Goal: Task Accomplishment & Management: Manage account settings

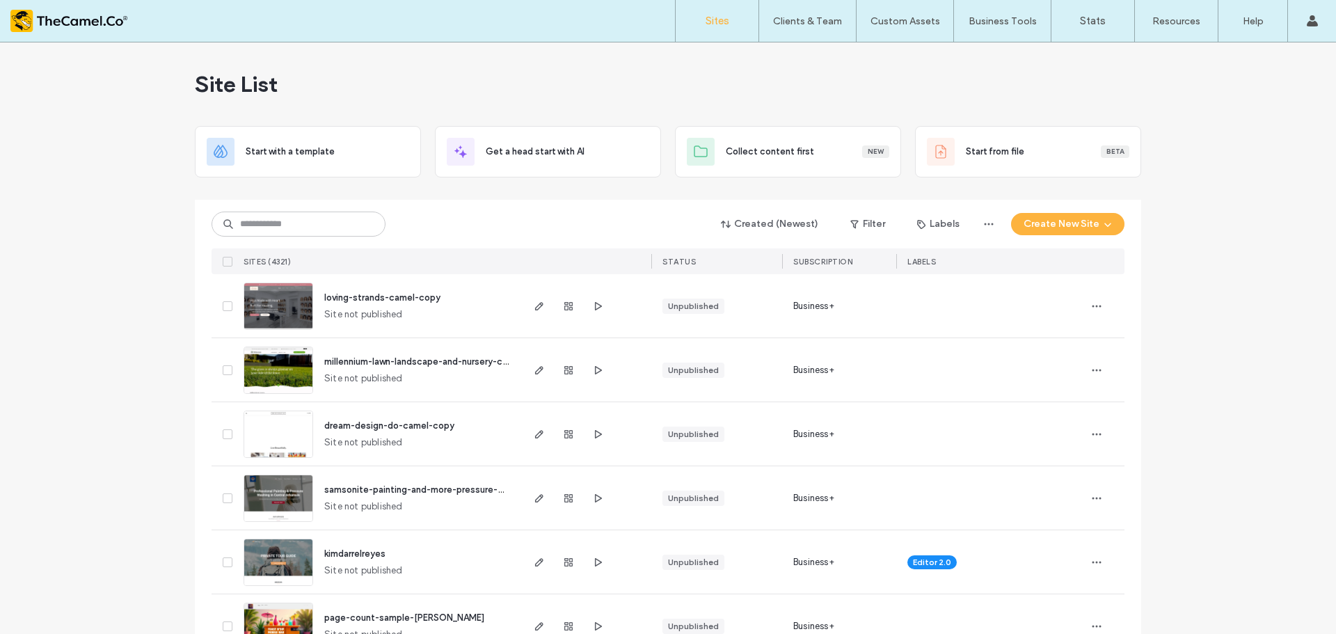
click at [941, 88] on div "Site List" at bounding box center [668, 83] width 946 height 83
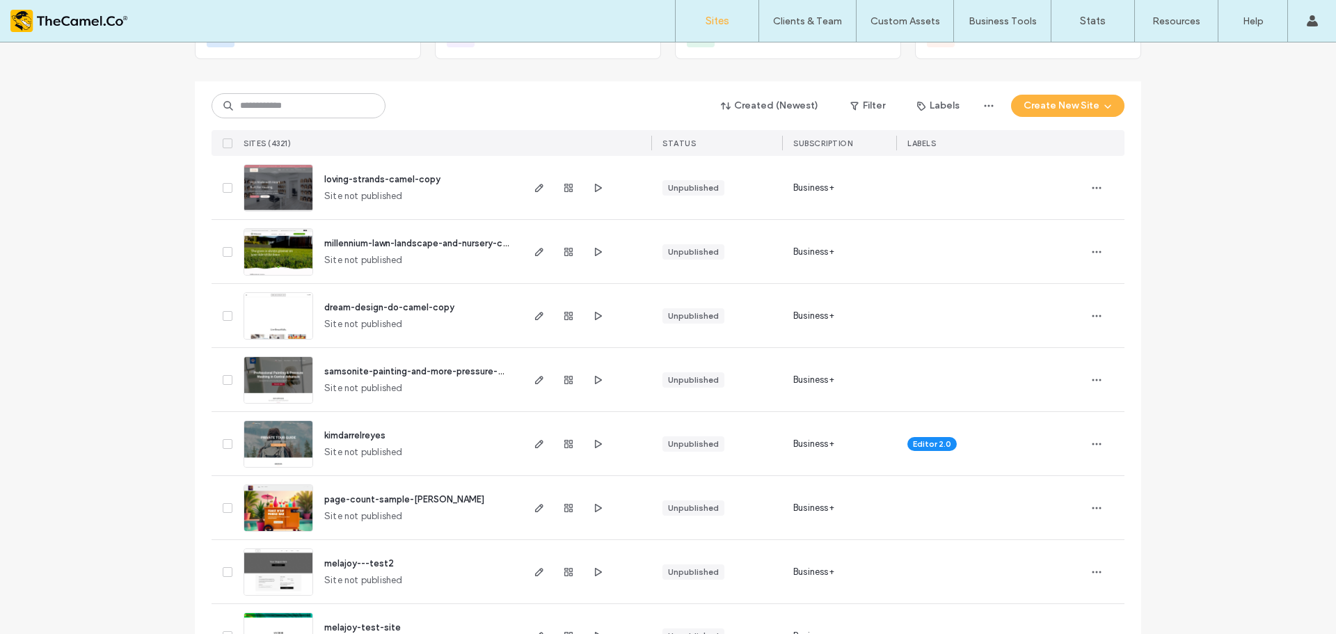
scroll to position [139, 0]
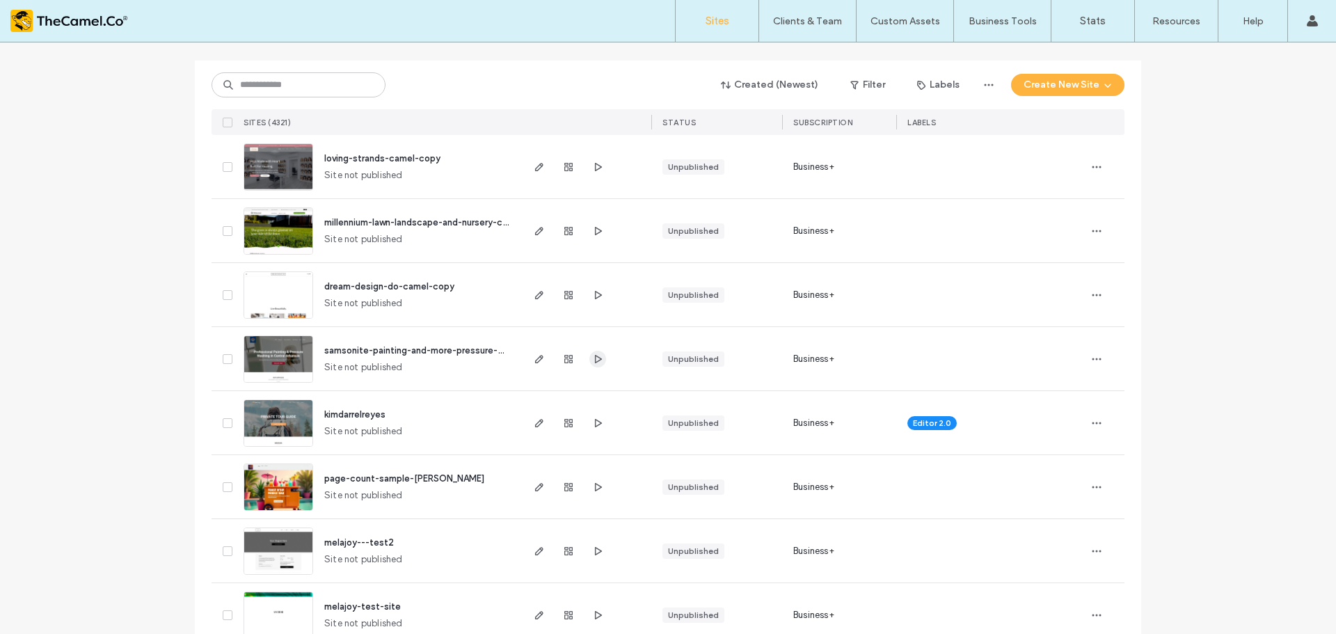
click at [598, 361] on span "button" at bounding box center [597, 359] width 17 height 17
click at [1098, 360] on span "button" at bounding box center [1096, 359] width 22 height 22
click at [1049, 415] on span "Duplicate Site" at bounding box center [1035, 422] width 62 height 14
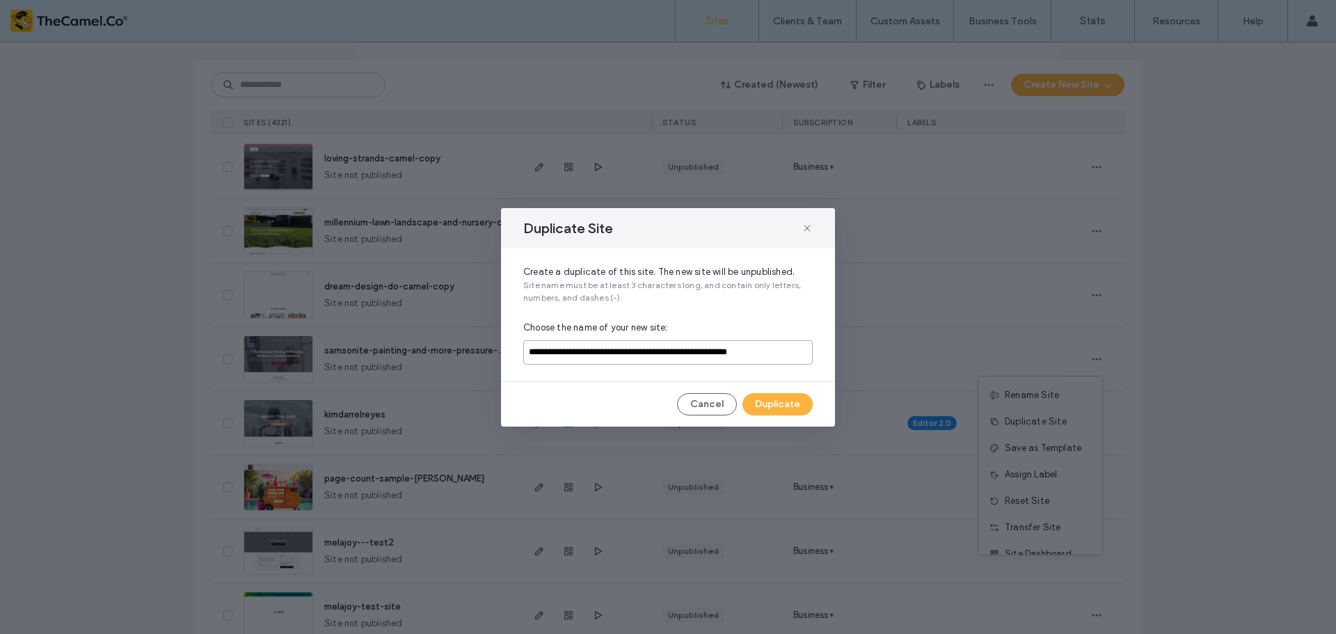
click at [718, 361] on input "**********" at bounding box center [667, 352] width 289 height 24
type input "**********"
click at [795, 403] on button "Duplicate" at bounding box center [777, 404] width 70 height 22
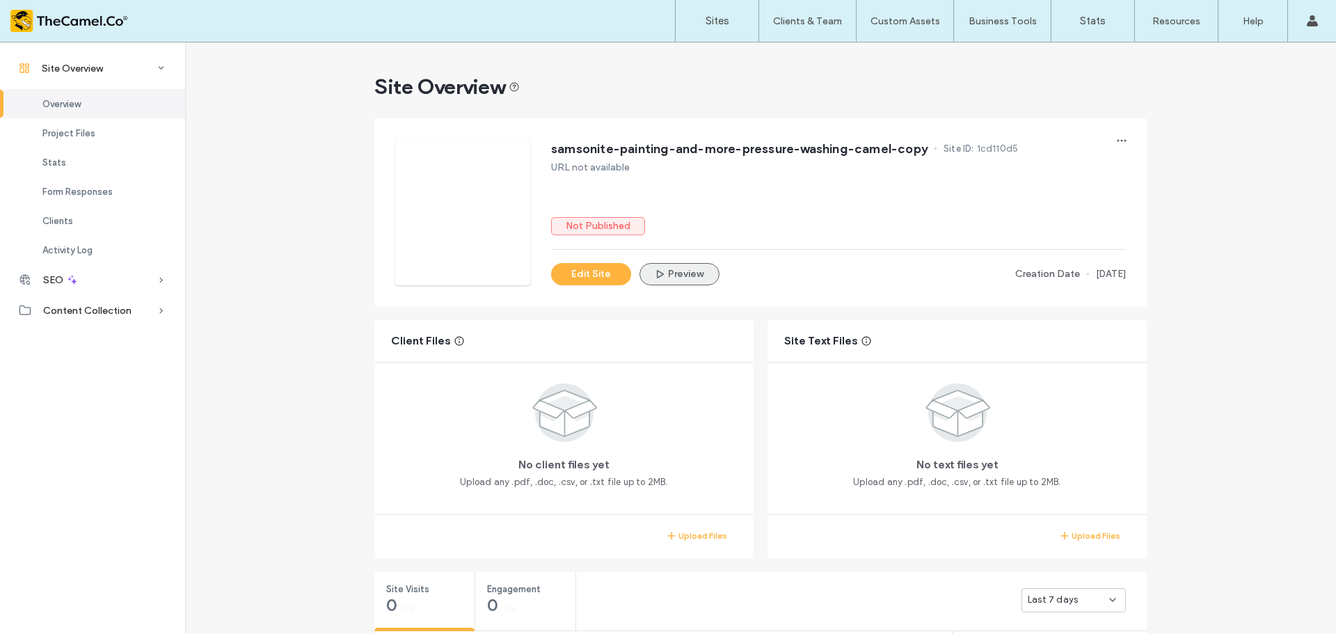
click at [676, 271] on button "Preview" at bounding box center [679, 274] width 80 height 22
click at [331, 35] on div "Sites Clients & Team Client Management Custom Assets Custom Templates Custom Se…" at bounding box center [668, 21] width 1336 height 42
click at [69, 71] on span "Site Overview" at bounding box center [72, 69] width 61 height 12
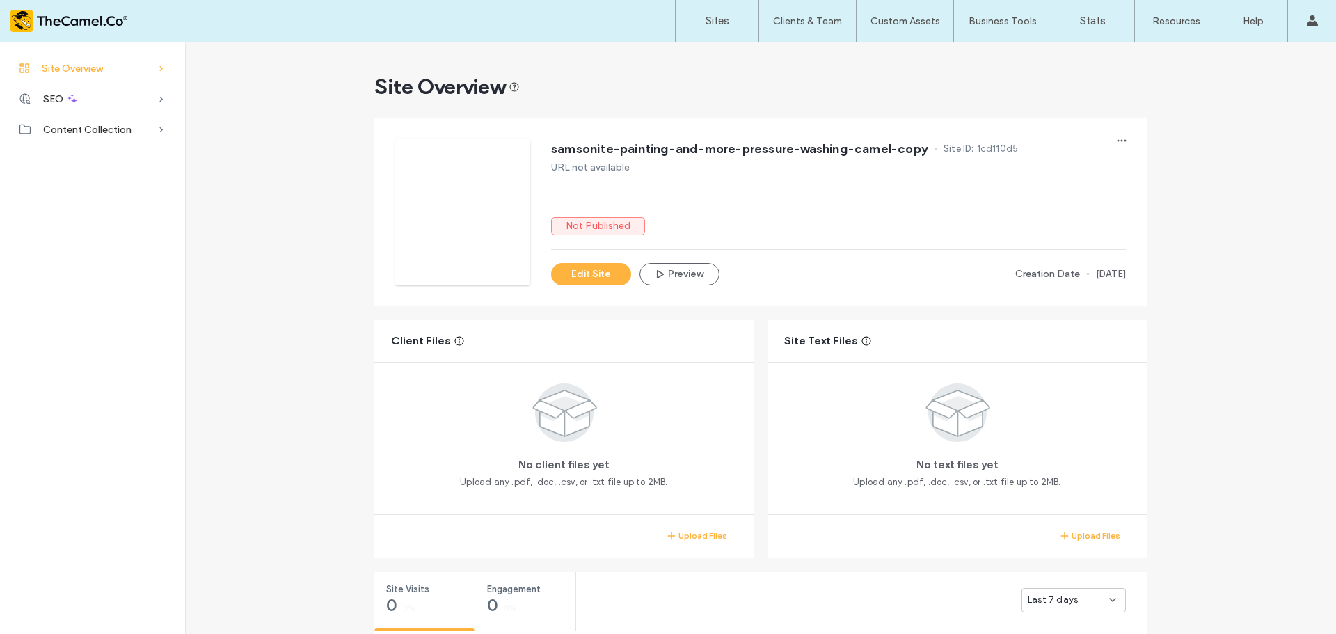
click at [69, 71] on span "Site Overview" at bounding box center [72, 69] width 61 height 12
click at [712, 20] on label "Sites" at bounding box center [717, 21] width 24 height 13
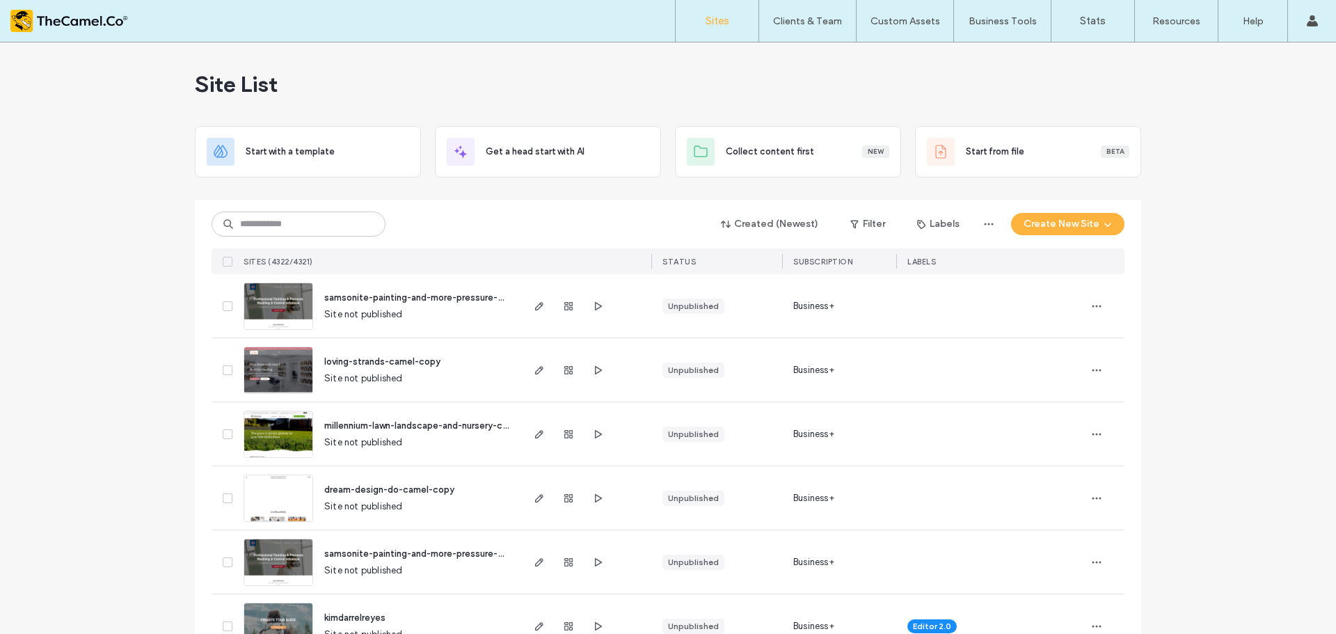
click at [1103, 305] on div at bounding box center [1104, 305] width 39 height 63
click at [1093, 306] on icon "button" at bounding box center [1096, 305] width 11 height 11
click at [555, 205] on div "Created (Newest) Filter Labels Create New Site SITES (4322/4321) STATUS SUBSCRI…" at bounding box center [667, 237] width 913 height 74
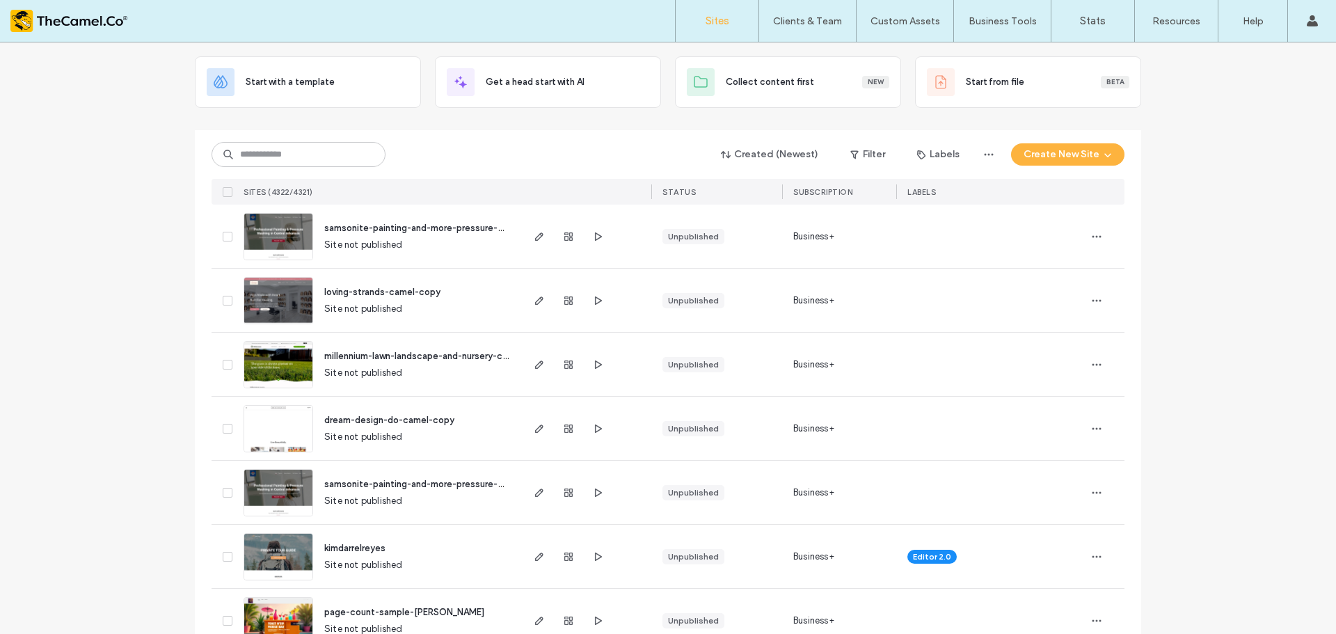
click at [1087, 479] on div at bounding box center [1104, 491] width 39 height 63
click at [1097, 488] on span "button" at bounding box center [1096, 492] width 22 height 22
click at [1056, 447] on span "Transfer Site" at bounding box center [1032, 448] width 56 height 14
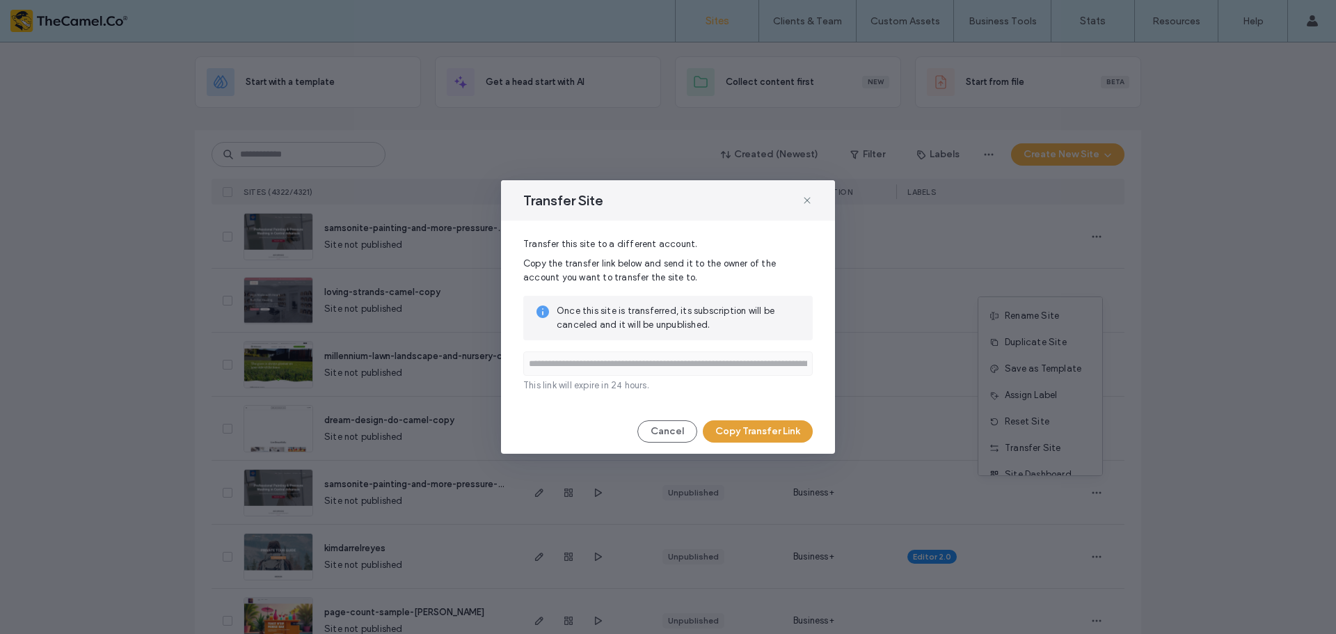
click at [752, 429] on button "Copy Transfer Link" at bounding box center [758, 431] width 110 height 22
click at [1241, 268] on div "**********" at bounding box center [668, 317] width 1336 height 634
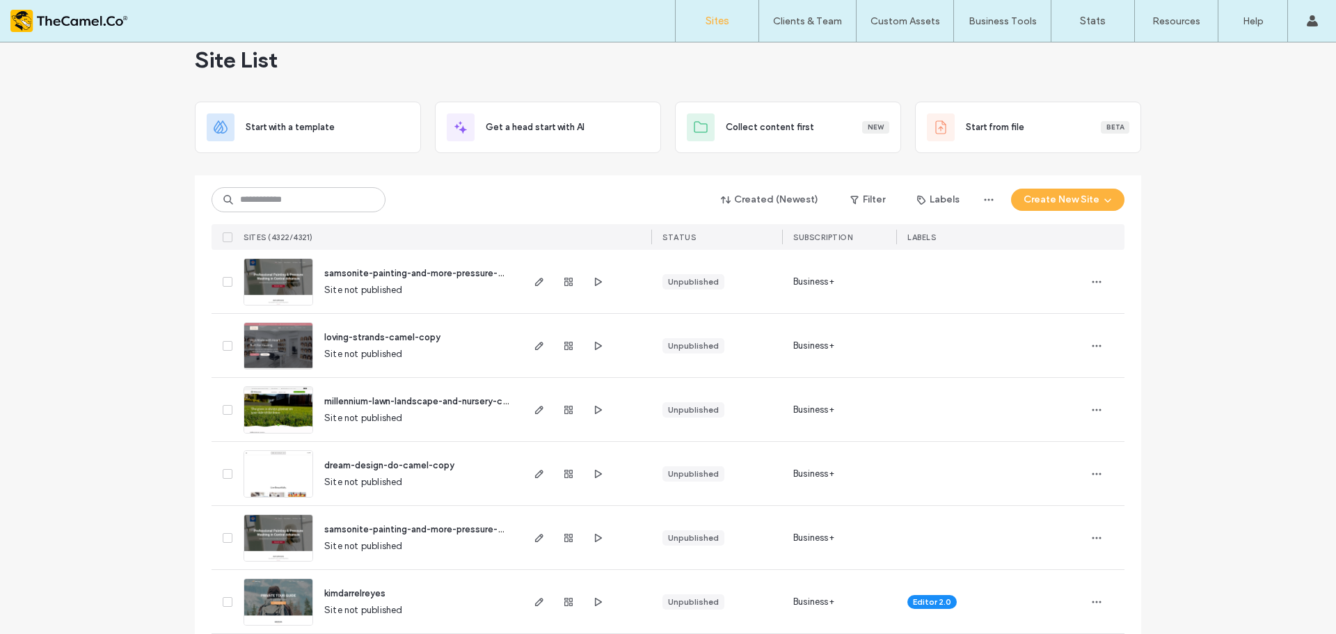
scroll to position [0, 0]
